Goal: Find specific page/section

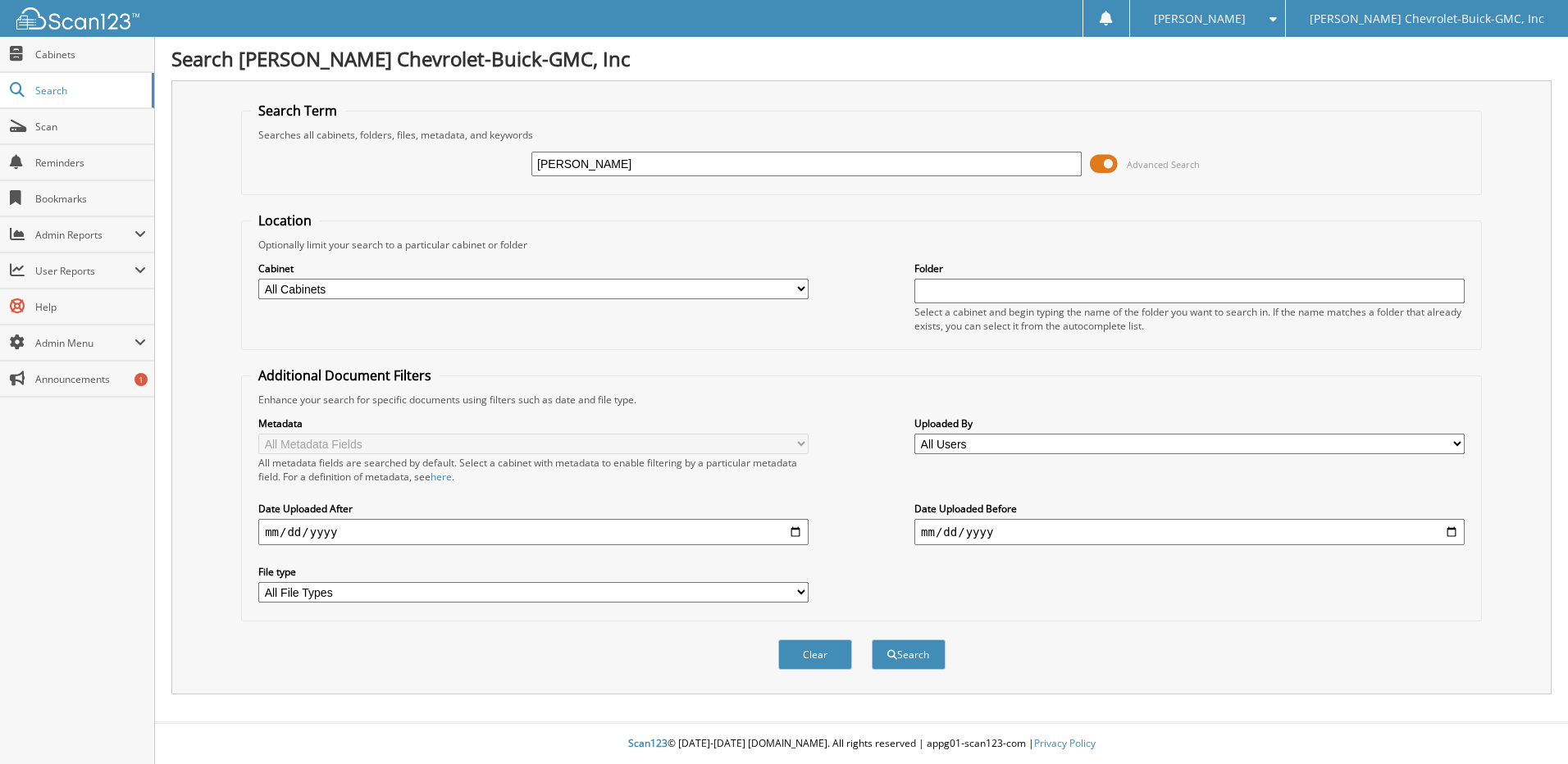
type input "[PERSON_NAME]"
click at [872, 639] on button "Search" at bounding box center [909, 655] width 74 height 30
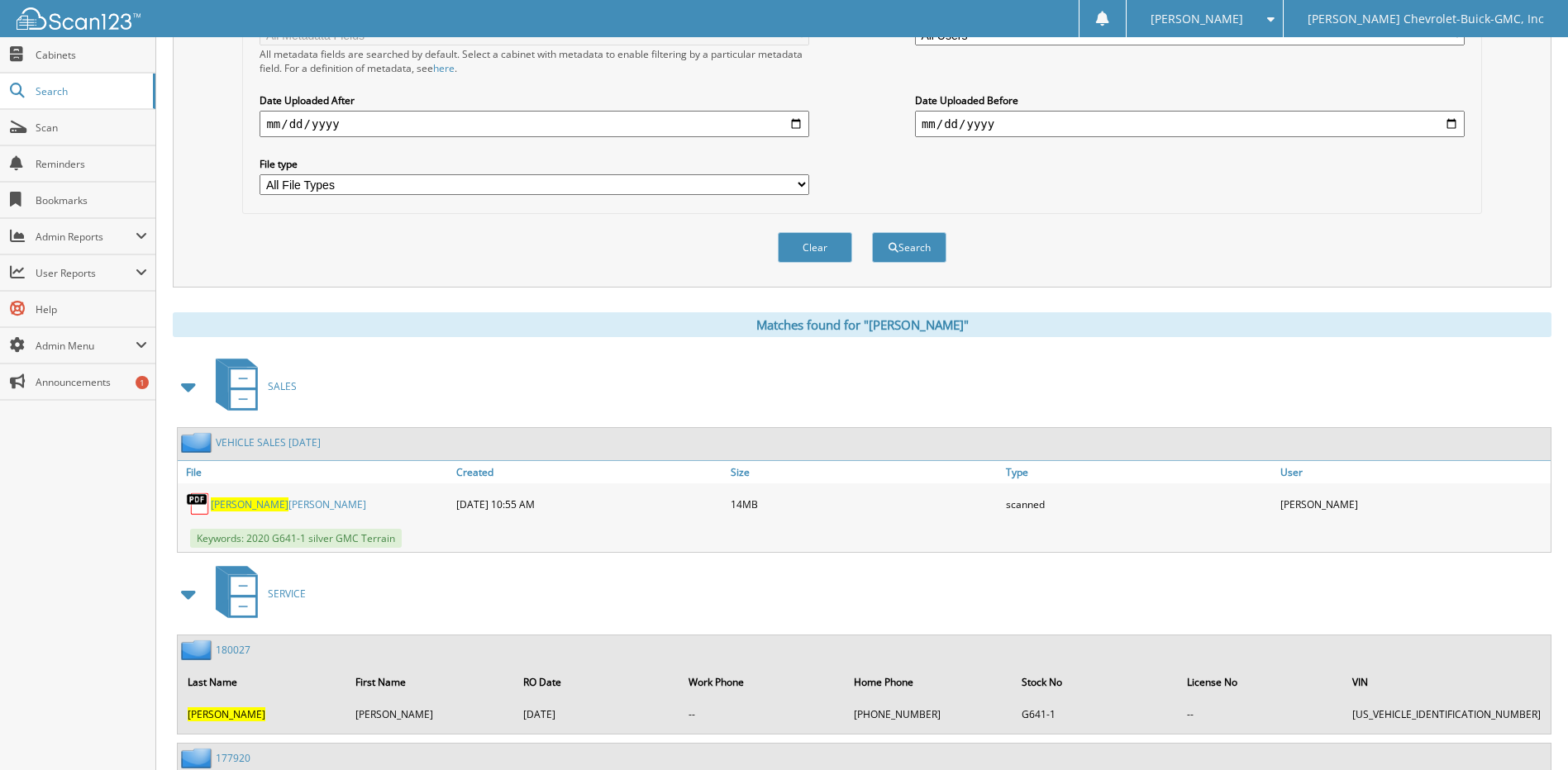
scroll to position [413, 0]
click at [246, 505] on span "[PERSON_NAME]" at bounding box center [249, 503] width 78 height 14
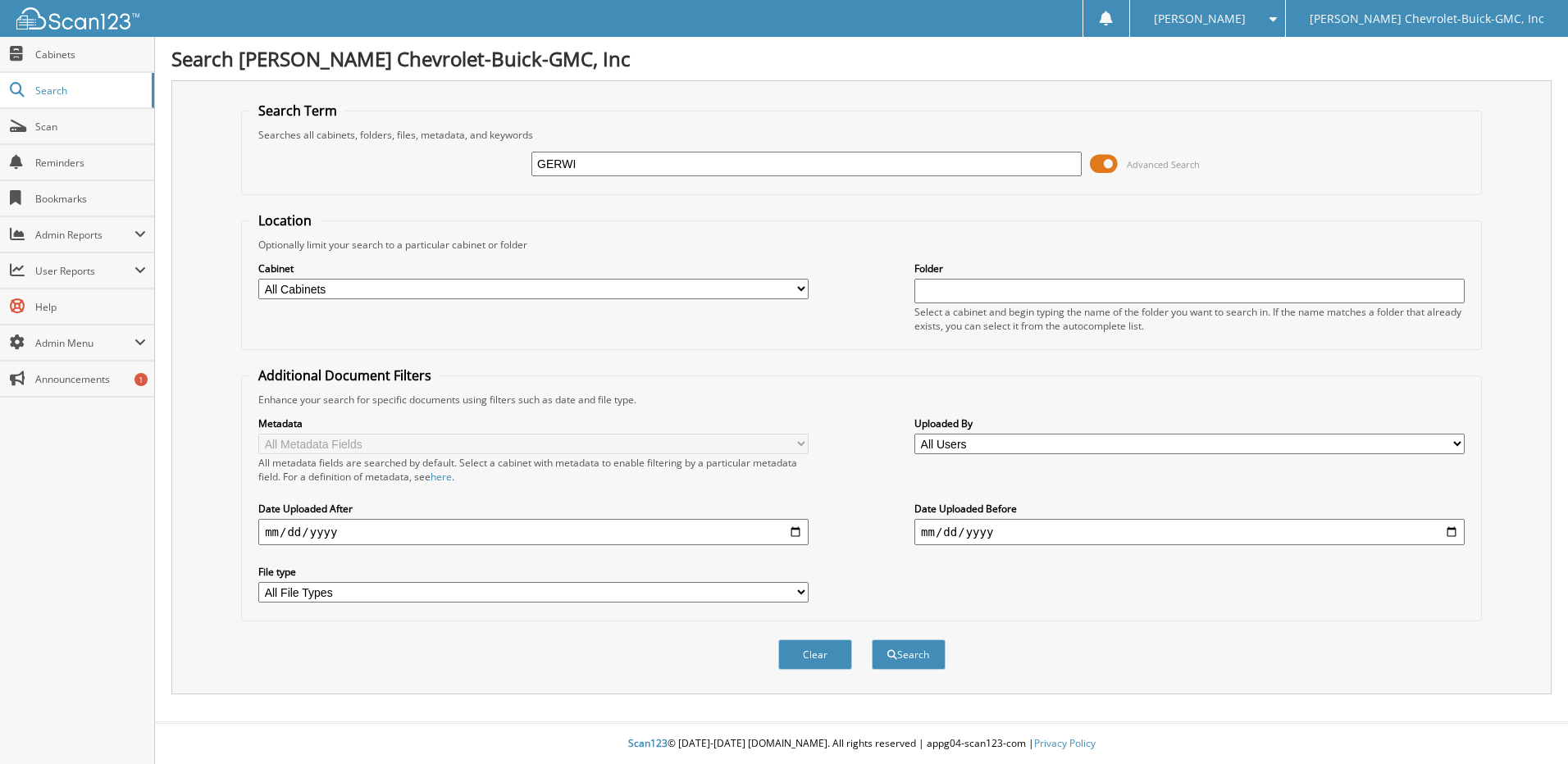
type input "[PERSON_NAME]"
click at [930, 653] on button "Search" at bounding box center [909, 655] width 74 height 30
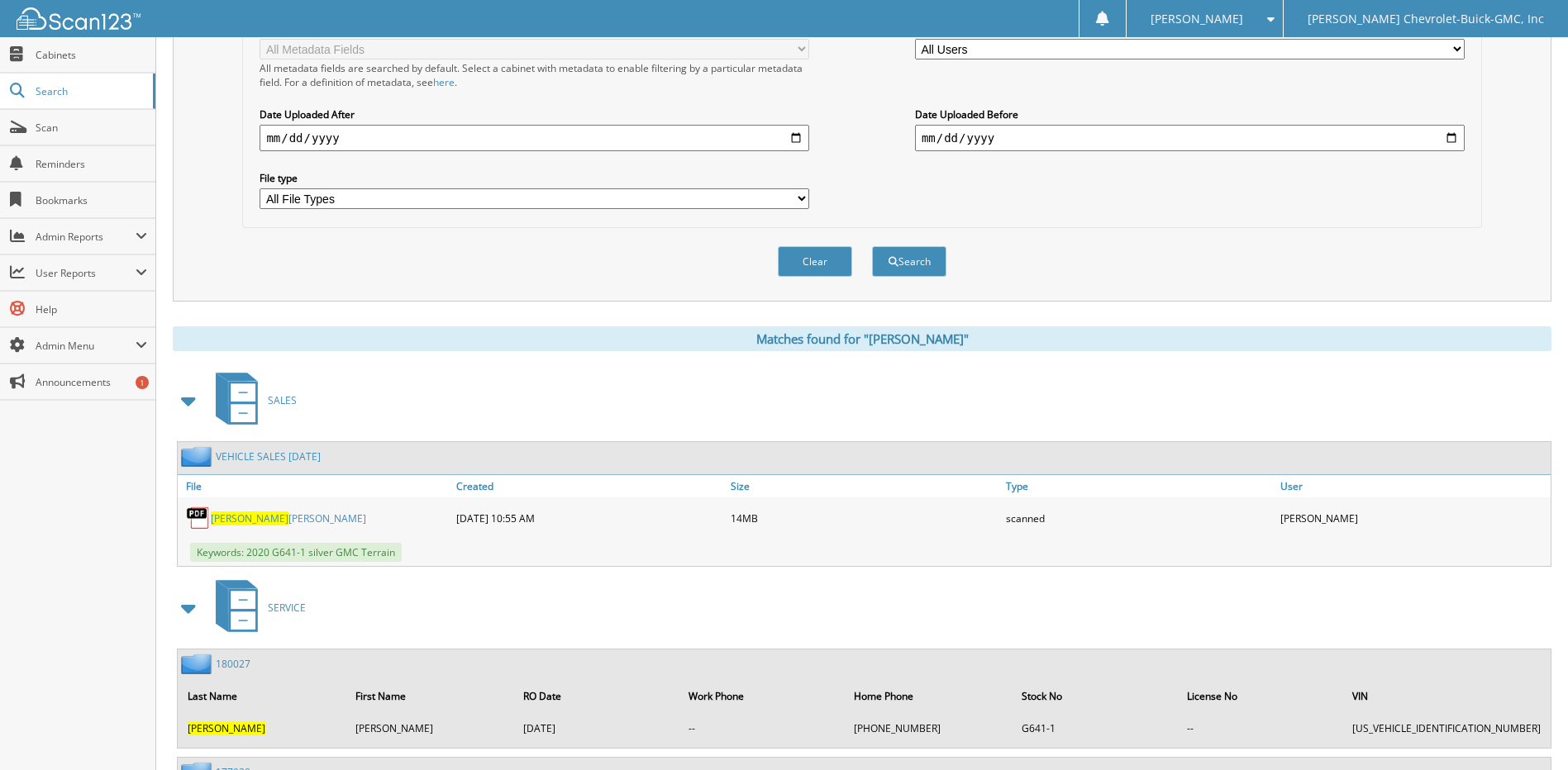
scroll to position [413, 0]
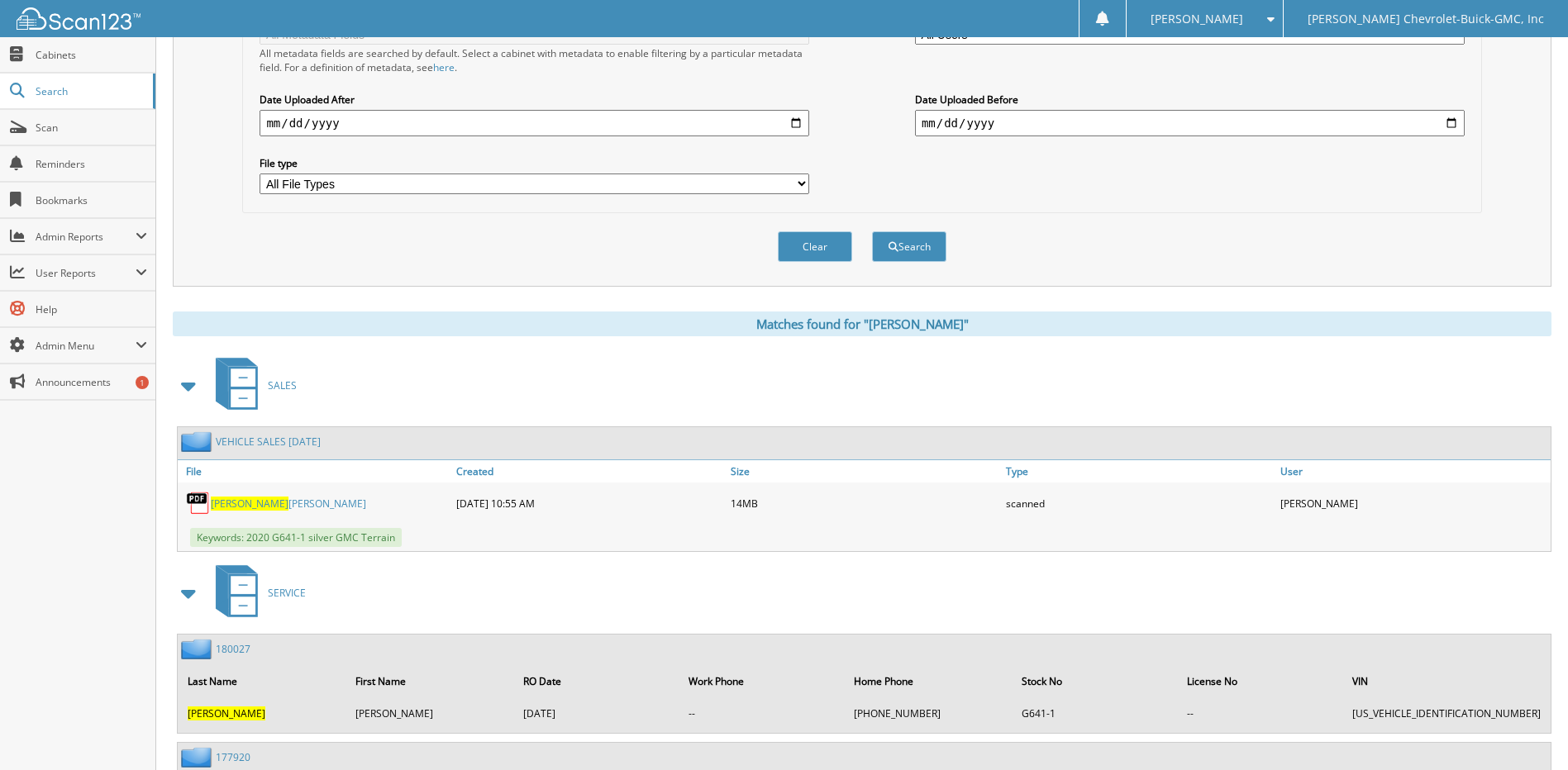
click at [239, 504] on span "[PERSON_NAME]" at bounding box center [249, 503] width 78 height 14
